Goal: Task Accomplishment & Management: Complete application form

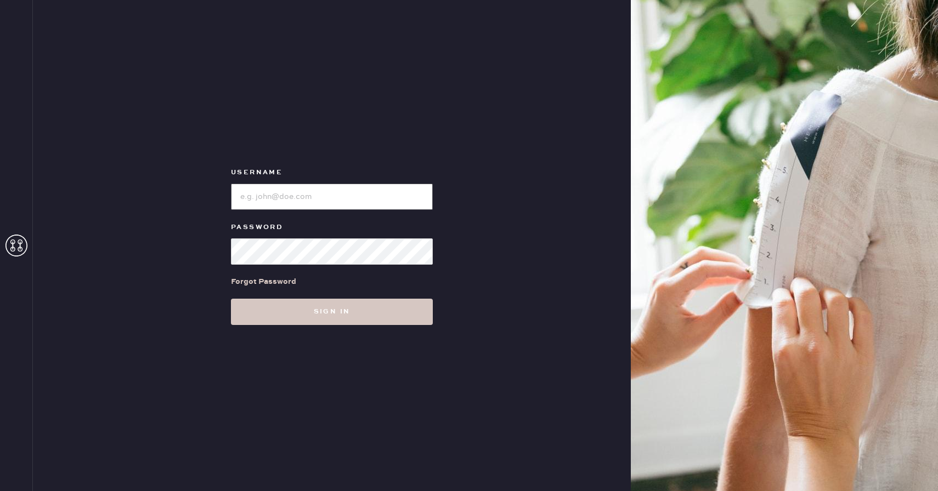
type input "reformationcherrycreek"
click at [296, 327] on div "Username Password Forgot Password Sign in" at bounding box center [332, 245] width 598 height 491
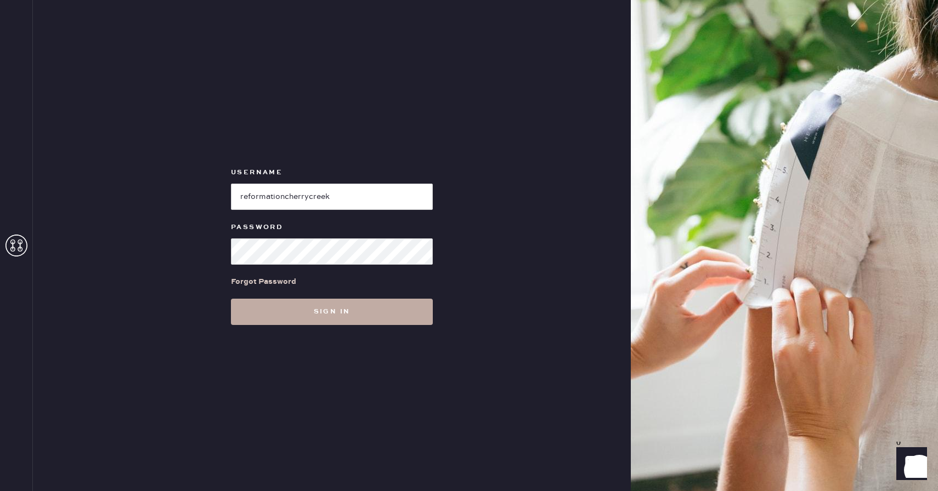
click at [298, 319] on button "Sign in" at bounding box center [332, 312] width 202 height 26
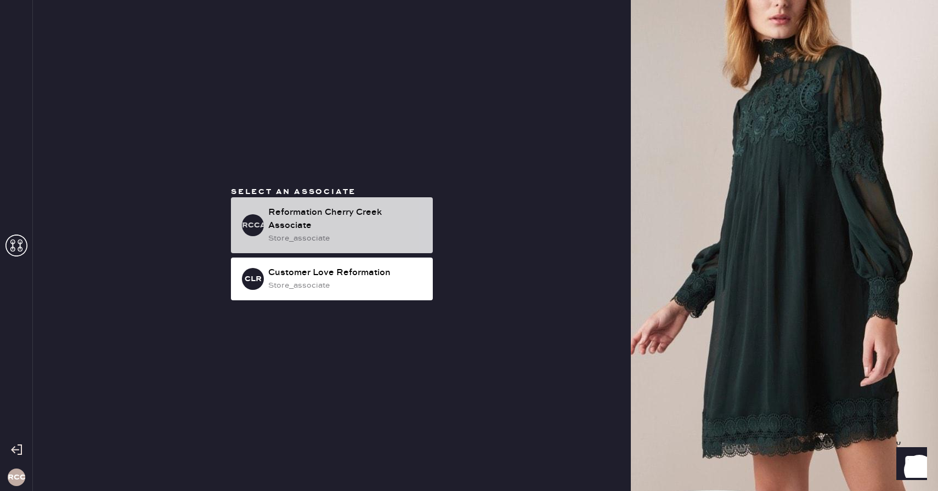
click at [359, 235] on div "store_associate" at bounding box center [346, 238] width 156 height 12
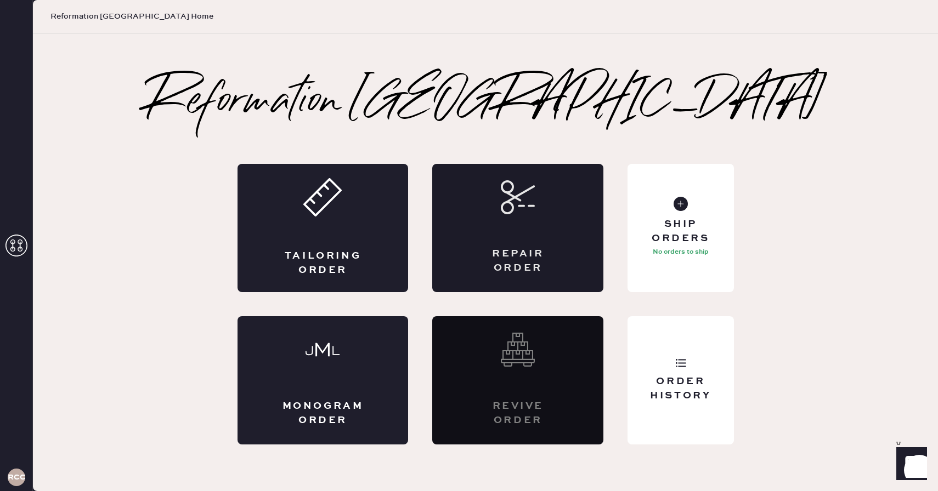
click at [480, 234] on div "Repair Order" at bounding box center [517, 228] width 171 height 128
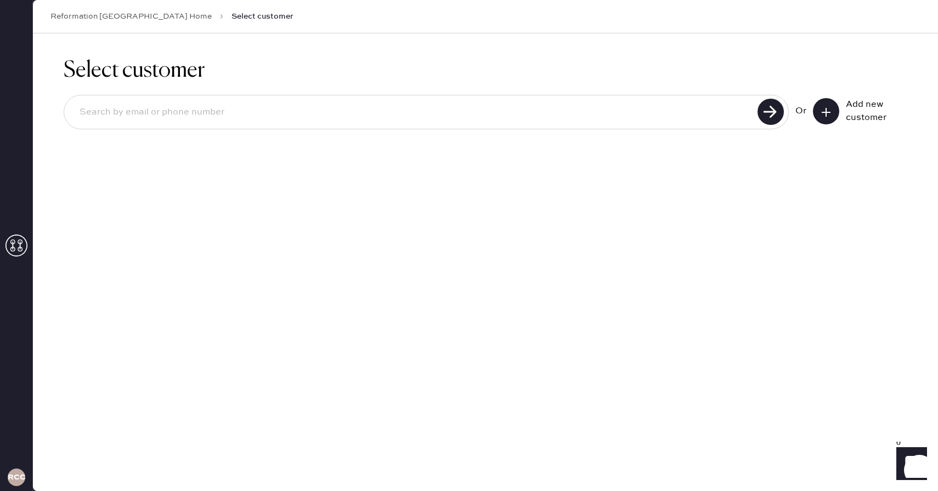
click at [821, 109] on icon at bounding box center [825, 112] width 11 height 11
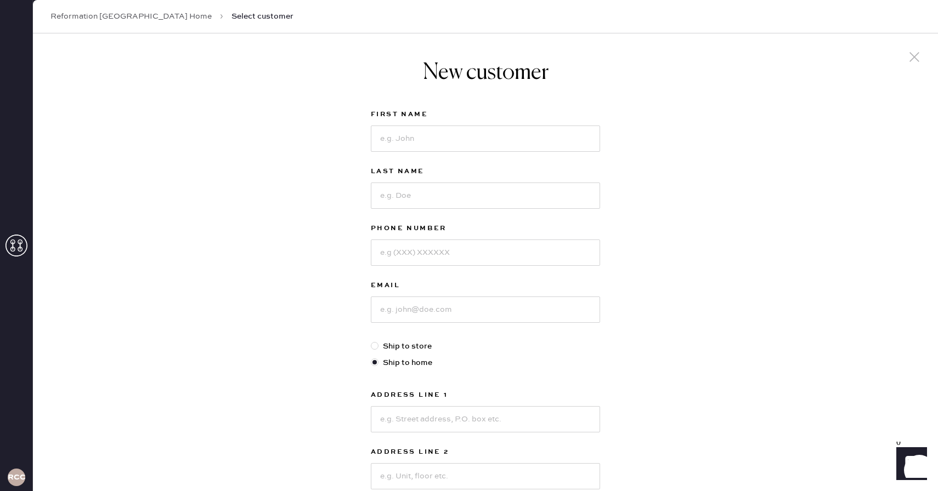
click at [821, 109] on div "New customer First Name Last Name Phone Number Email Ship to store Ship to home…" at bounding box center [485, 373] width 905 height 680
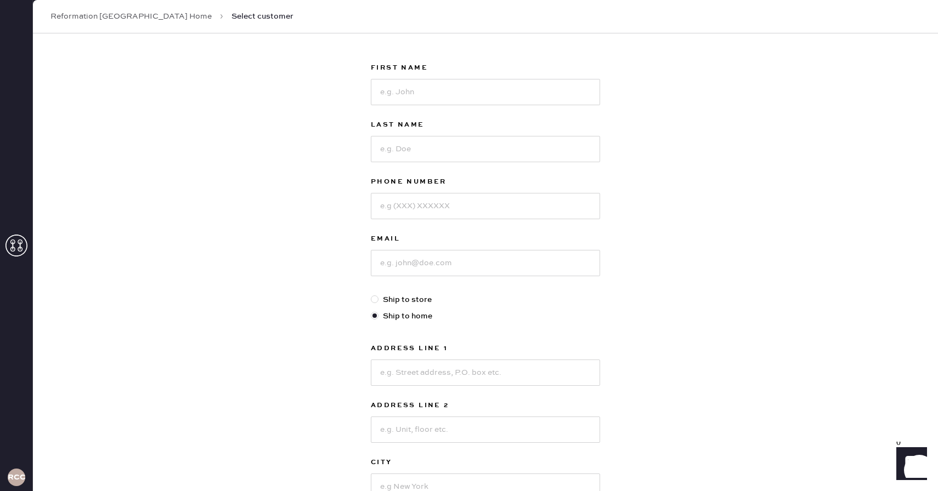
scroll to position [38, 0]
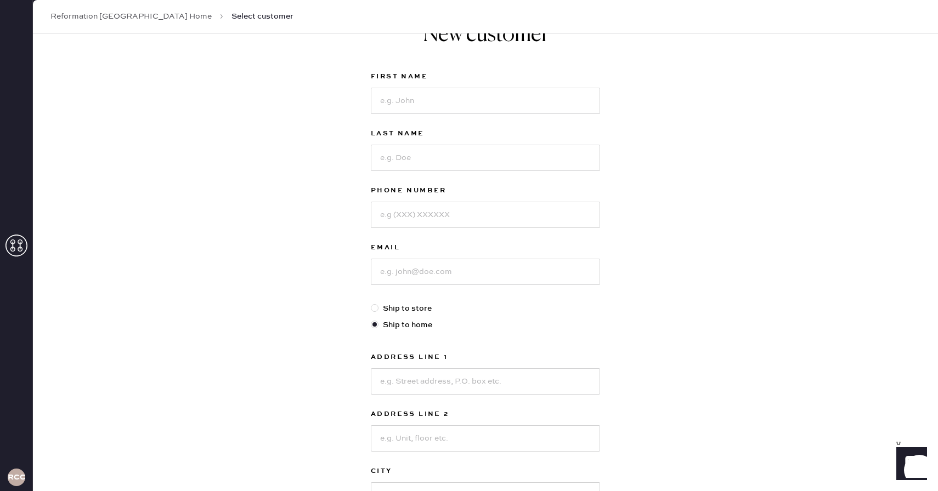
click at [513, 115] on div "First Name" at bounding box center [485, 98] width 229 height 57
click at [511, 104] on input at bounding box center [485, 101] width 229 height 26
type input "[PERSON_NAME]"
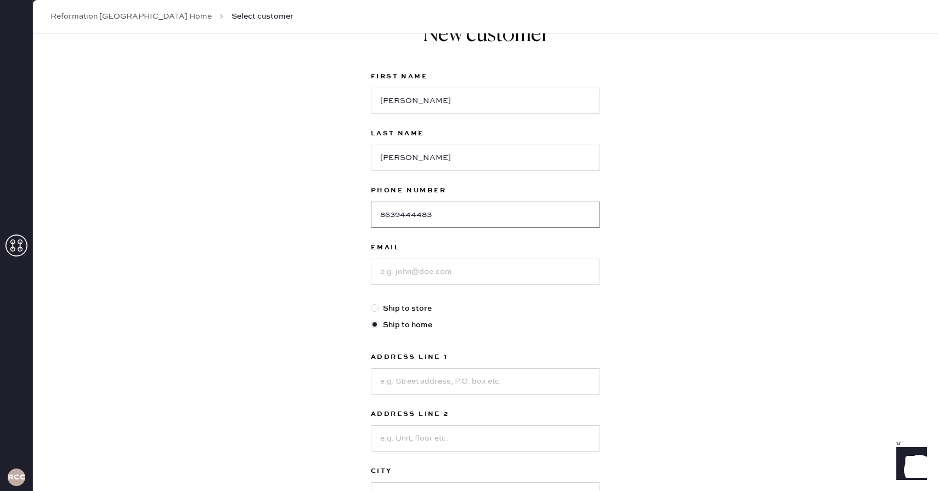
type input "8639444483"
type input "[PERSON_NAME][EMAIL_ADDRESS][PERSON_NAME][DOMAIN_NAME]"
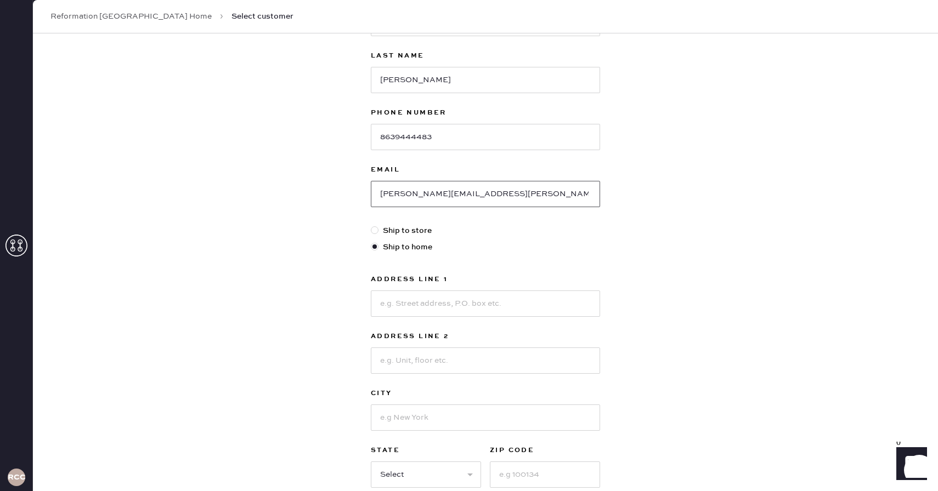
scroll to position [118, 0]
click at [505, 300] on input at bounding box center [485, 301] width 229 height 26
type input "[STREET_ADDRESS]"
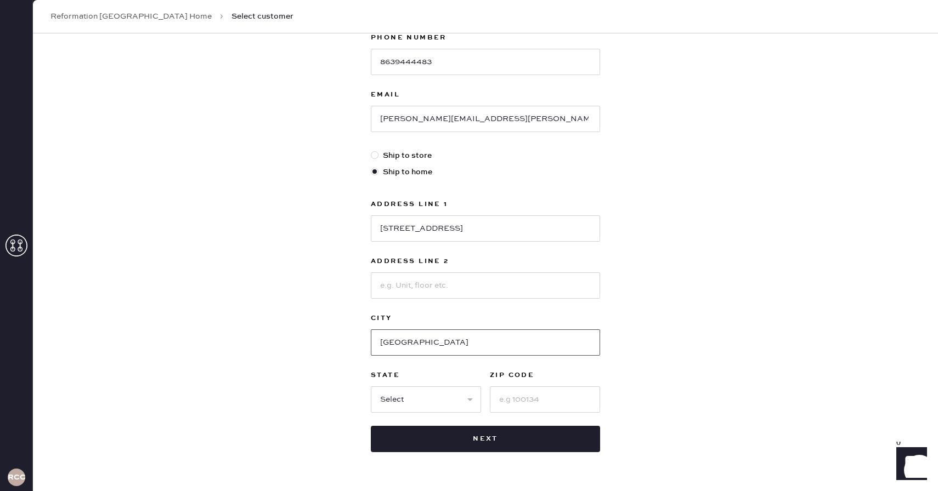
scroll to position [204, 0]
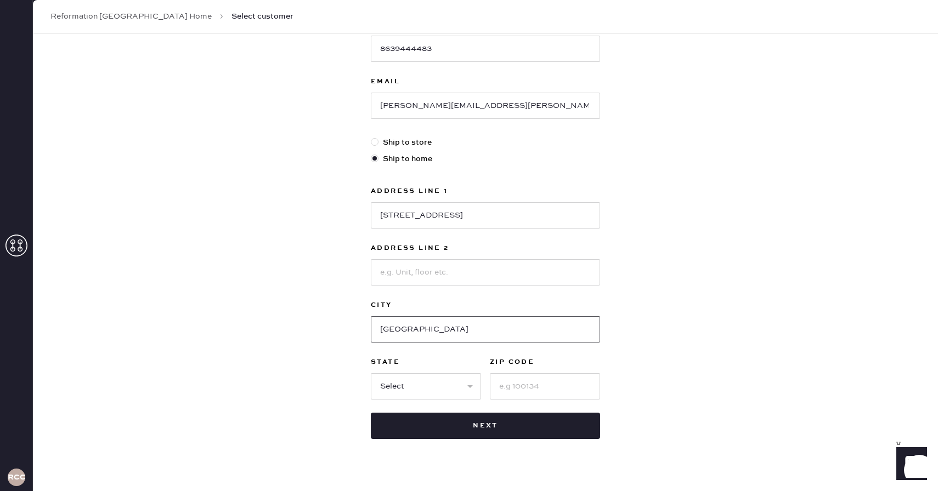
type input "[GEOGRAPHIC_DATA]"
click at [434, 396] on select "Select AK AL AR AZ CA CO CT [GEOGRAPHIC_DATA] DE FL [GEOGRAPHIC_DATA] HI [GEOGR…" at bounding box center [426, 386] width 110 height 26
select select "CO"
click at [371, 373] on select "Select AK AL AR AZ CA CO CT [GEOGRAPHIC_DATA] DE FL [GEOGRAPHIC_DATA] HI [GEOGR…" at bounding box center [426, 386] width 110 height 26
click at [505, 395] on input at bounding box center [545, 386] width 110 height 26
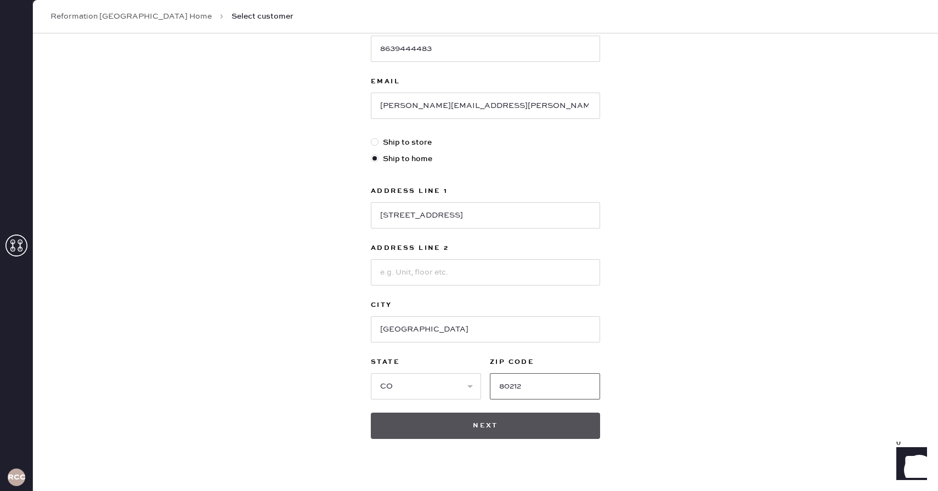
type input "80212"
click at [470, 433] on button "Next" at bounding box center [485, 426] width 229 height 26
